Goal: Navigation & Orientation: Find specific page/section

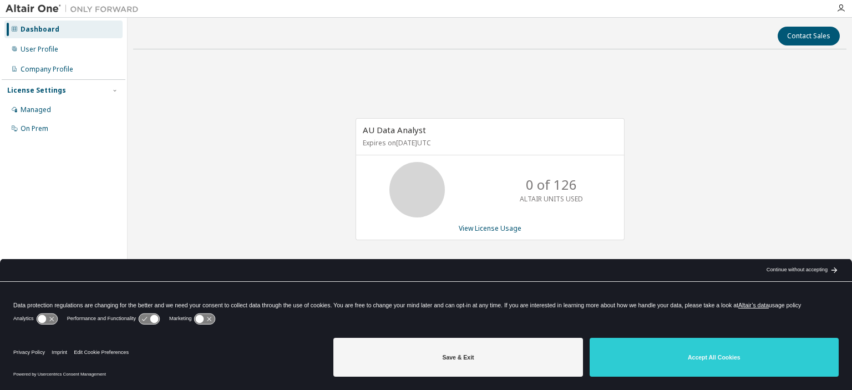
click at [813, 269] on div "Continue without accepting" at bounding box center [796, 270] width 61 height 9
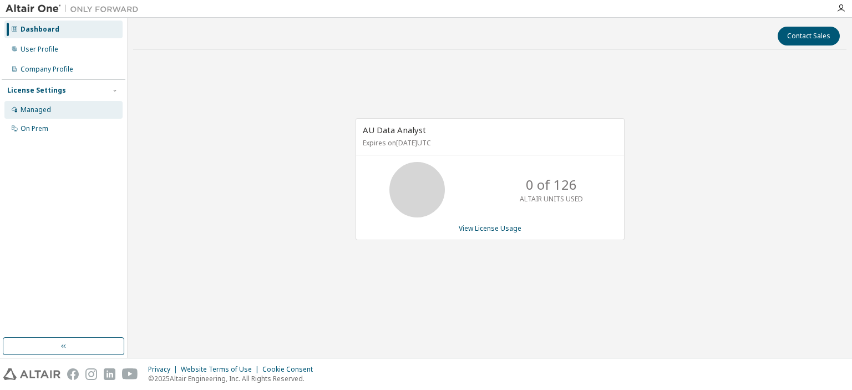
click at [43, 113] on div "Managed" at bounding box center [36, 109] width 30 height 9
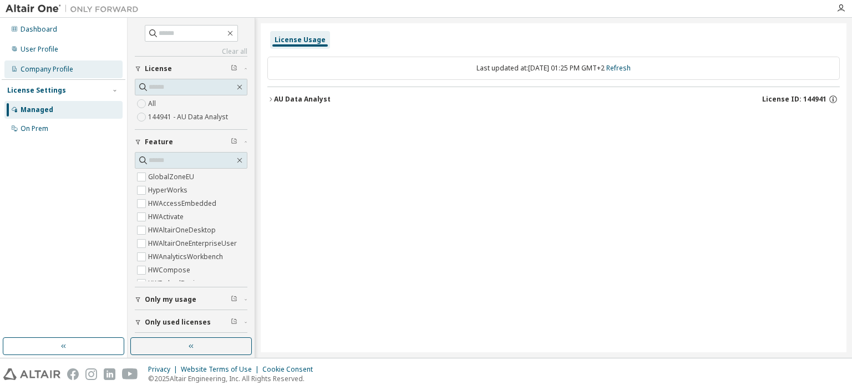
click at [59, 70] on div "Company Profile" at bounding box center [47, 69] width 53 height 9
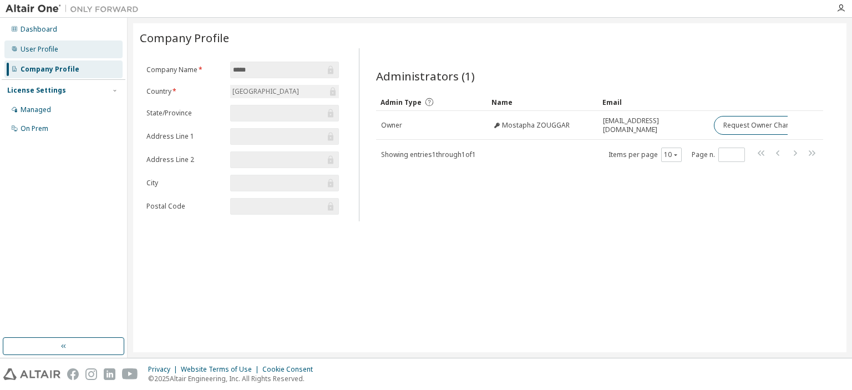
click at [49, 50] on div "User Profile" at bounding box center [40, 49] width 38 height 9
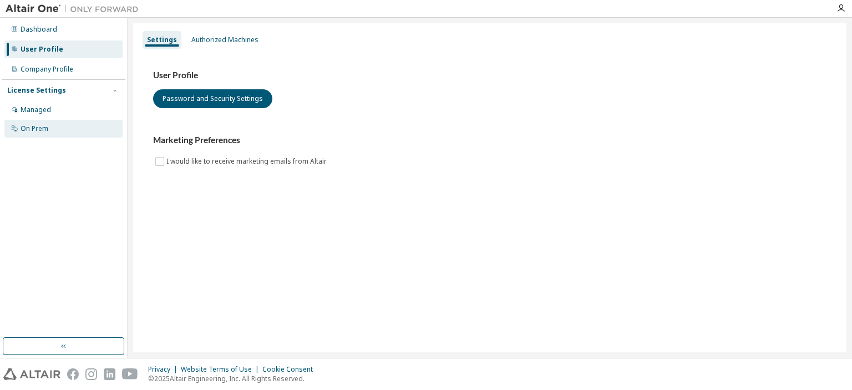
click at [48, 129] on div "On Prem" at bounding box center [35, 128] width 28 height 9
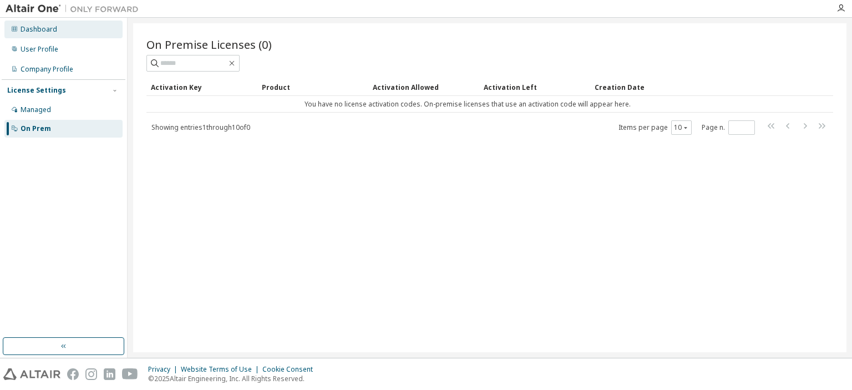
click at [39, 33] on div "Dashboard" at bounding box center [39, 29] width 37 height 9
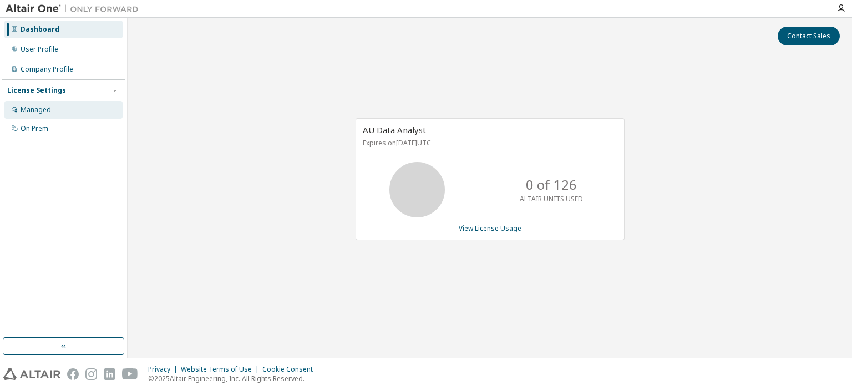
click at [49, 110] on div "Managed" at bounding box center [36, 109] width 30 height 9
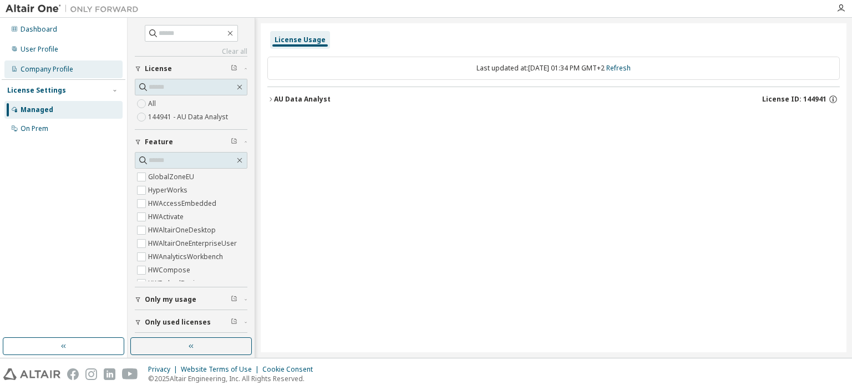
click at [64, 67] on div "Company Profile" at bounding box center [47, 69] width 53 height 9
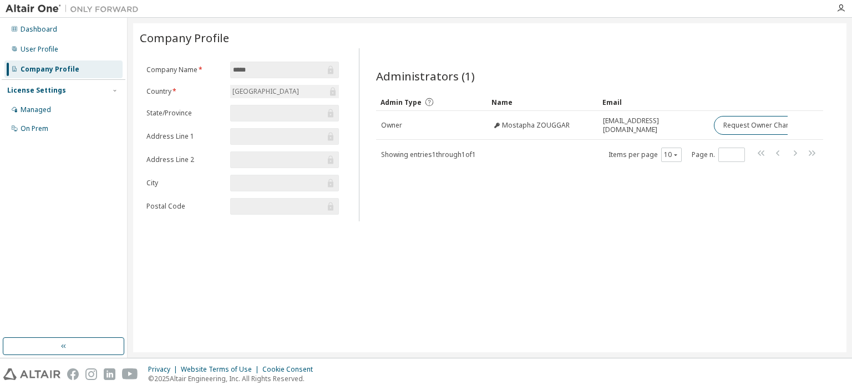
click at [244, 303] on div "Company Profile Clear Load Save Save As Field Operator Value Select filter Sele…" at bounding box center [489, 187] width 713 height 329
click at [49, 34] on div "Dashboard" at bounding box center [63, 30] width 118 height 18
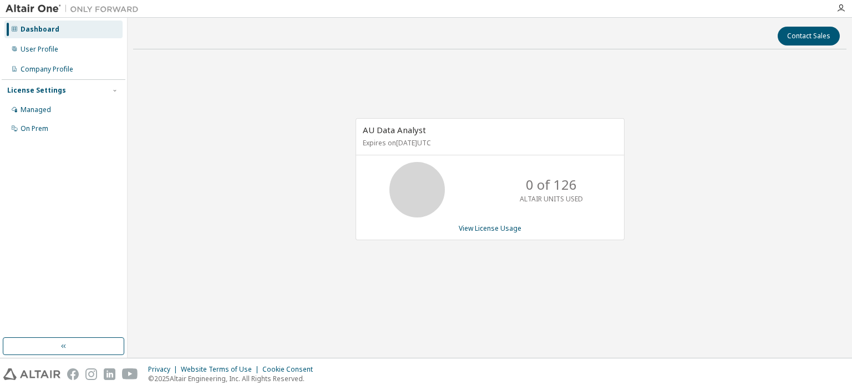
click at [258, 302] on div "AU Data Analyst Expires on [DATE] UTC 0 of 126 ALTAIR UNITS USED View License U…" at bounding box center [489, 184] width 713 height 253
click at [44, 72] on div "Company Profile" at bounding box center [47, 69] width 53 height 9
